Goal: Find specific page/section: Find specific page/section

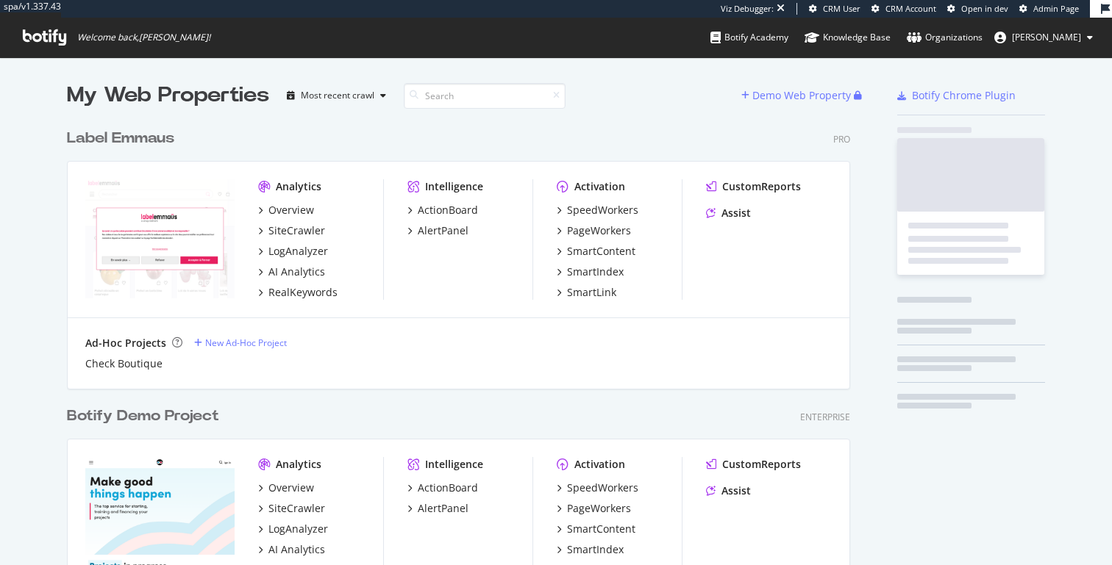
scroll to position [3496, 795]
